Goal: Task Accomplishment & Management: Use online tool/utility

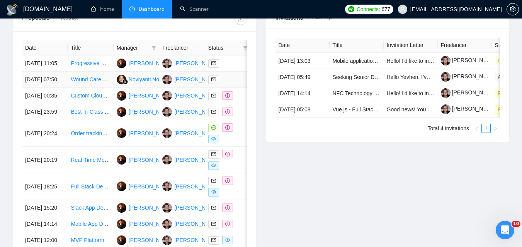
scroll to position [309, 0]
click at [181, 8] on link "Scanner" at bounding box center [194, 9] width 29 height 7
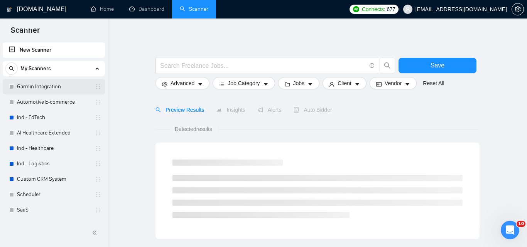
click at [44, 87] on link "Garmin Integration" at bounding box center [53, 86] width 73 height 15
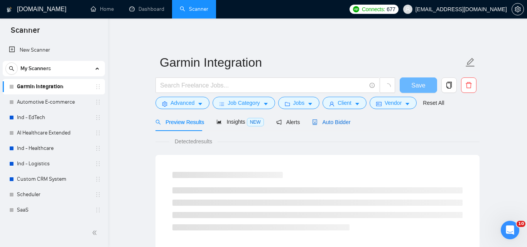
click at [328, 122] on span "Auto Bidder" at bounding box center [331, 122] width 38 height 6
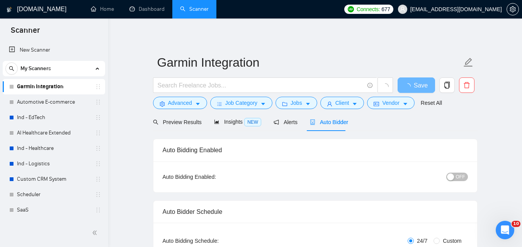
click at [456, 177] on span "OFF" at bounding box center [460, 177] width 9 height 8
click at [420, 81] on span "Save" at bounding box center [416, 86] width 14 height 10
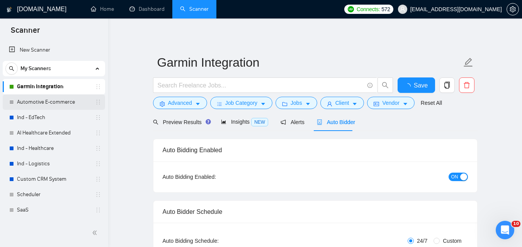
click at [29, 102] on link "Automotive E-commerce" at bounding box center [53, 102] width 73 height 15
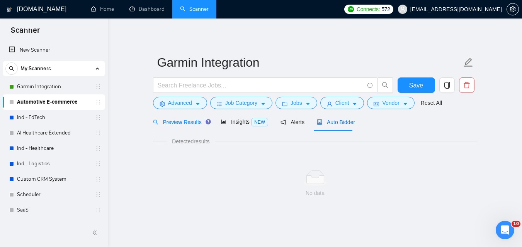
click at [337, 124] on span "Auto Bidder" at bounding box center [336, 122] width 38 height 6
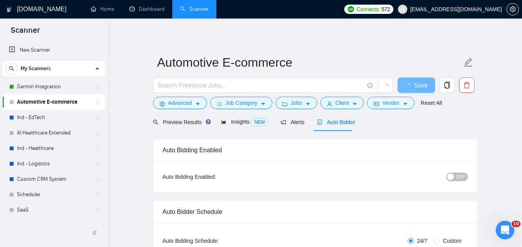
click at [459, 178] on span "OFF" at bounding box center [460, 177] width 9 height 8
checkbox input "true"
click at [419, 84] on span "Save" at bounding box center [416, 86] width 14 height 10
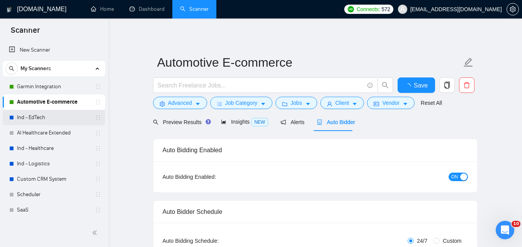
click at [59, 121] on link "Ind - EdTech" at bounding box center [53, 117] width 73 height 15
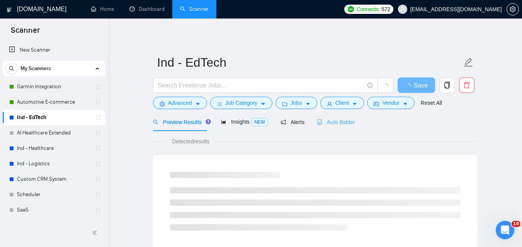
click at [342, 127] on div "Auto Bidder" at bounding box center [336, 122] width 38 height 18
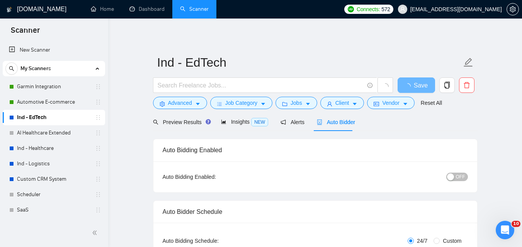
checkbox input "true"
click at [461, 180] on span "OFF" at bounding box center [460, 177] width 9 height 8
click at [414, 89] on span "Save" at bounding box center [416, 86] width 14 height 10
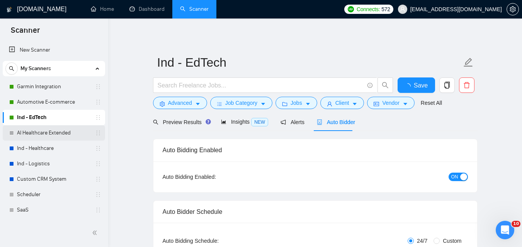
click at [47, 129] on link "AI Healthcare Extended" at bounding box center [53, 132] width 73 height 15
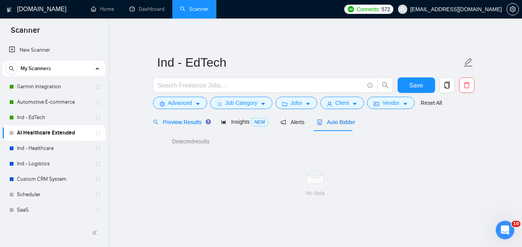
click at [334, 120] on span "Auto Bidder" at bounding box center [336, 122] width 38 height 6
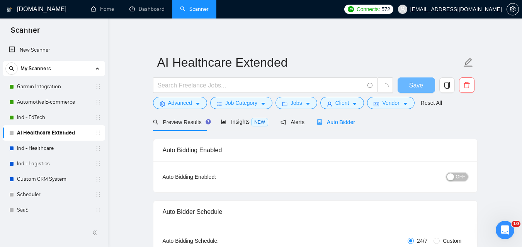
click at [460, 175] on span "OFF" at bounding box center [460, 177] width 9 height 8
click at [424, 84] on button "Save" at bounding box center [415, 85] width 37 height 15
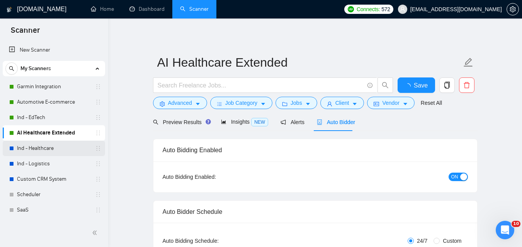
click at [36, 147] on link "Ind - Healthcare" at bounding box center [53, 148] width 73 height 15
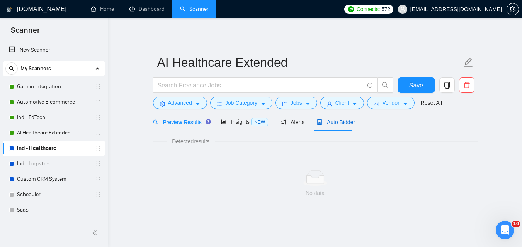
click at [330, 120] on span "Auto Bidder" at bounding box center [336, 122] width 38 height 6
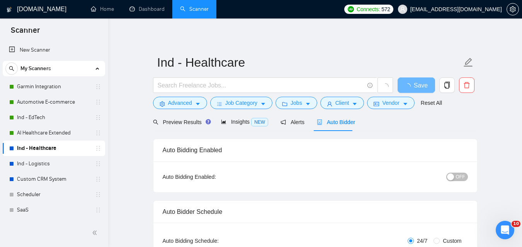
click at [459, 178] on span "OFF" at bounding box center [460, 177] width 9 height 8
checkbox input "true"
click at [413, 86] on span "Save" at bounding box center [416, 86] width 14 height 10
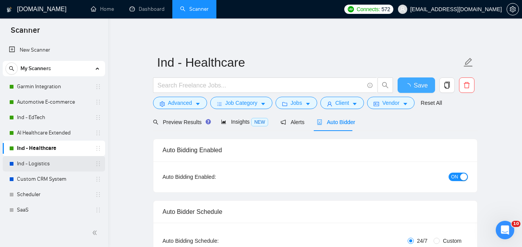
click at [44, 158] on link "Ind - Logistics" at bounding box center [53, 163] width 73 height 15
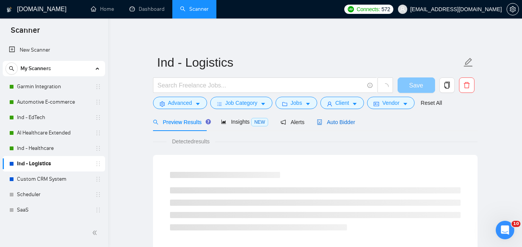
click at [329, 122] on span "Auto Bidder" at bounding box center [336, 122] width 38 height 6
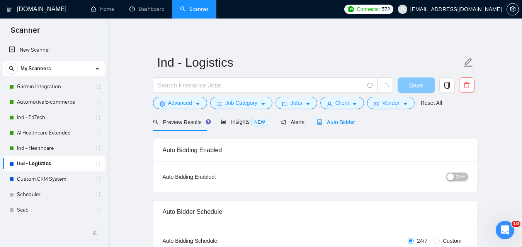
click at [463, 177] on span "OFF" at bounding box center [460, 177] width 9 height 8
click at [415, 87] on span "Save" at bounding box center [420, 86] width 14 height 10
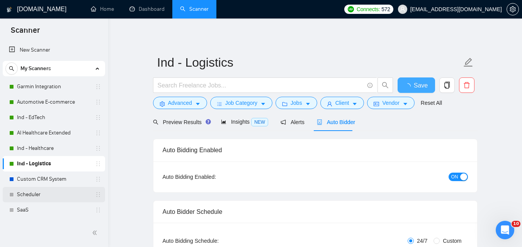
checkbox input "true"
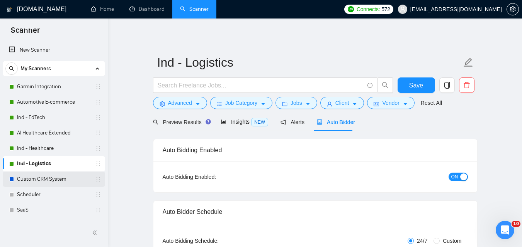
click at [48, 176] on link "Custom CRM System" at bounding box center [53, 179] width 73 height 15
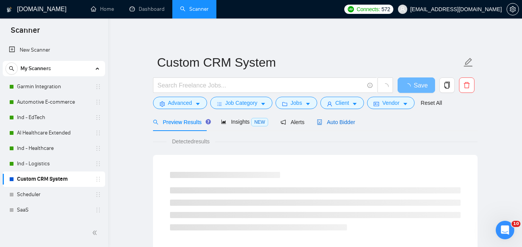
click at [325, 120] on span "Auto Bidder" at bounding box center [336, 122] width 38 height 6
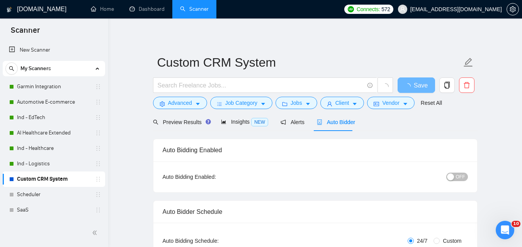
checkbox input "true"
click at [454, 174] on div "button" at bounding box center [450, 177] width 7 height 7
click at [423, 83] on button "Save" at bounding box center [415, 85] width 37 height 15
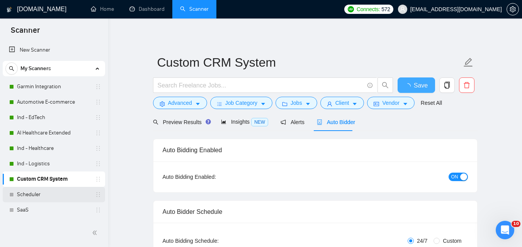
checkbox input "true"
click at [48, 188] on link "Scheduler" at bounding box center [53, 194] width 73 height 15
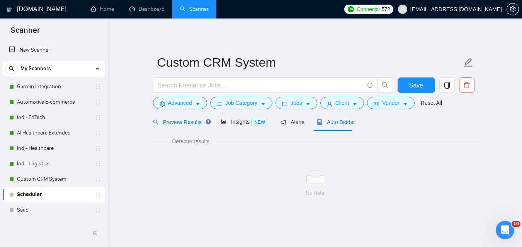
click at [336, 123] on span "Auto Bidder" at bounding box center [336, 122] width 38 height 6
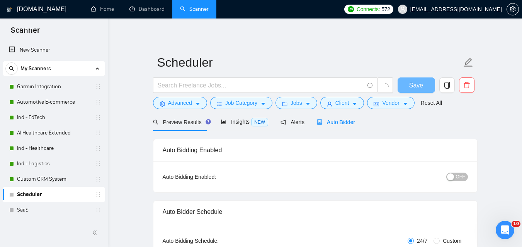
click at [464, 178] on span "OFF" at bounding box center [460, 177] width 9 height 8
click at [418, 86] on span "Save" at bounding box center [416, 86] width 14 height 10
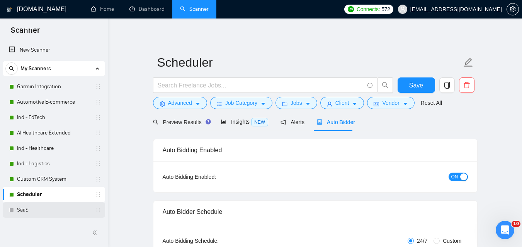
click at [59, 211] on link "SaaS" at bounding box center [53, 210] width 73 height 15
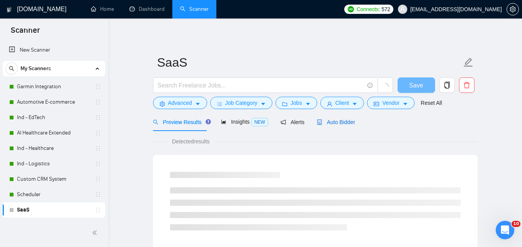
click at [340, 125] on span "Auto Bidder" at bounding box center [336, 122] width 38 height 6
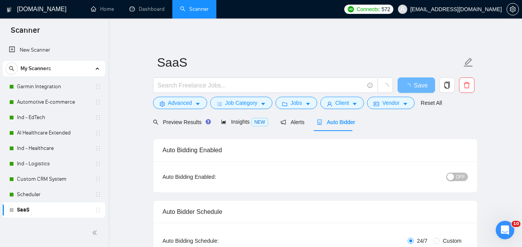
click at [455, 179] on button "OFF" at bounding box center [457, 177] width 22 height 8
click at [420, 87] on span "Save" at bounding box center [416, 86] width 14 height 10
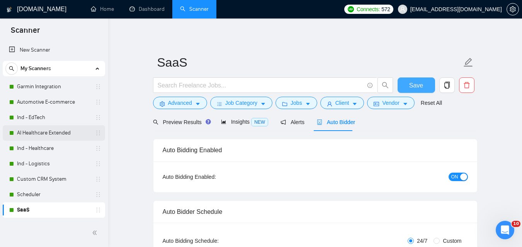
scroll to position [45, 0]
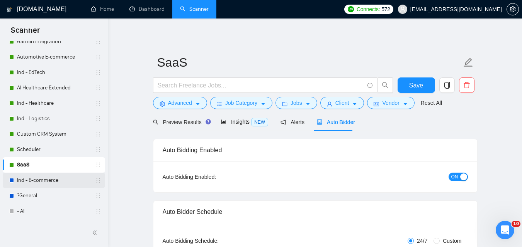
click at [31, 183] on link "Ind - E-commerce" at bounding box center [53, 180] width 73 height 15
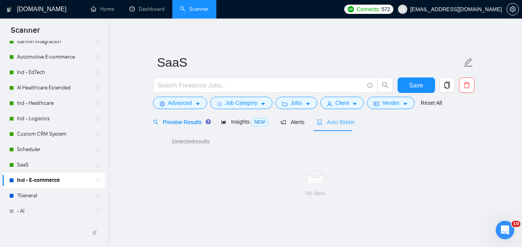
click at [340, 127] on div "Auto Bidder" at bounding box center [336, 122] width 38 height 18
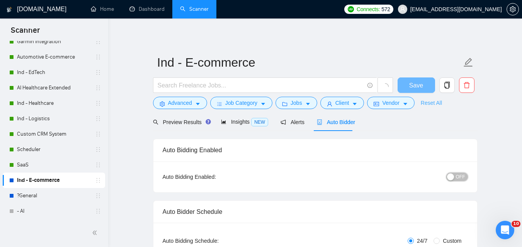
click at [451, 179] on div "button" at bounding box center [450, 177] width 7 height 7
checkbox input "true"
click at [420, 85] on span "Save" at bounding box center [416, 86] width 14 height 10
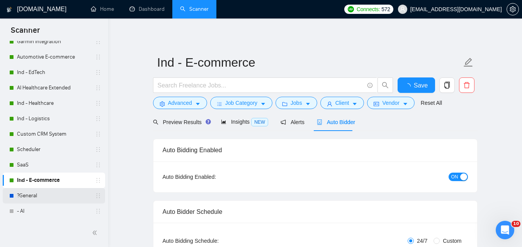
click at [55, 198] on link "?General" at bounding box center [53, 195] width 73 height 15
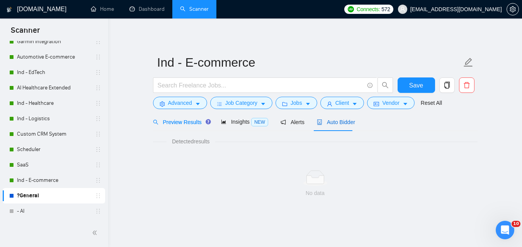
click at [335, 121] on span "Auto Bidder" at bounding box center [336, 122] width 38 height 6
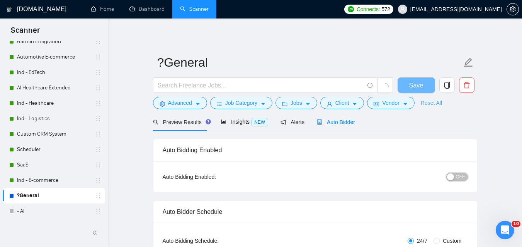
click at [454, 174] on div "button" at bounding box center [450, 177] width 7 height 7
click at [417, 85] on span "Save" at bounding box center [416, 86] width 14 height 10
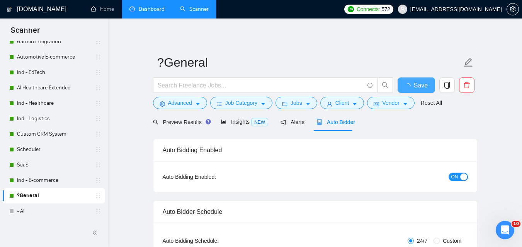
checkbox input "true"
click at [156, 7] on link "Dashboard" at bounding box center [146, 9] width 35 height 7
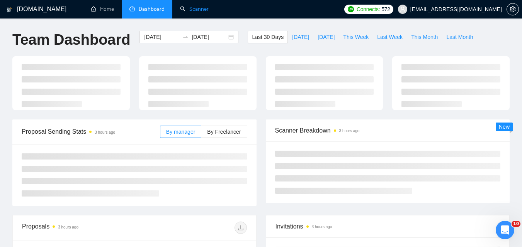
type input "[DATE]"
